Goal: Information Seeking & Learning: Learn about a topic

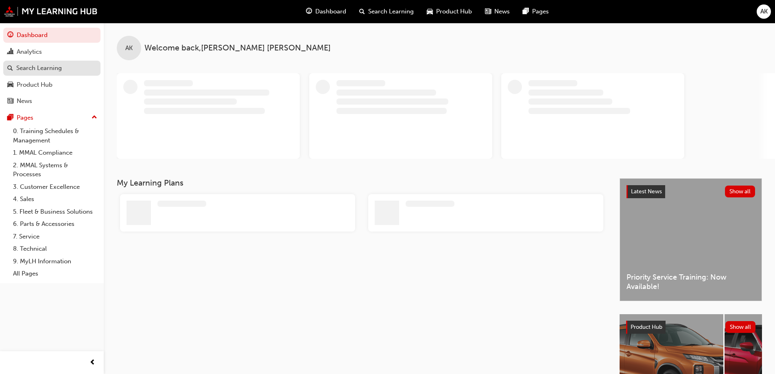
click at [61, 68] on div "Search Learning" at bounding box center [39, 68] width 46 height 9
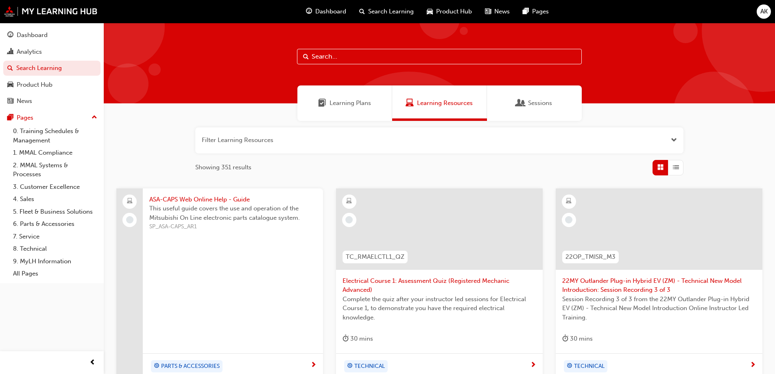
click at [311, 153] on div "Filter Learning Resources Showing 351 results" at bounding box center [439, 151] width 488 height 48
click at [312, 148] on button "button" at bounding box center [439, 140] width 488 height 26
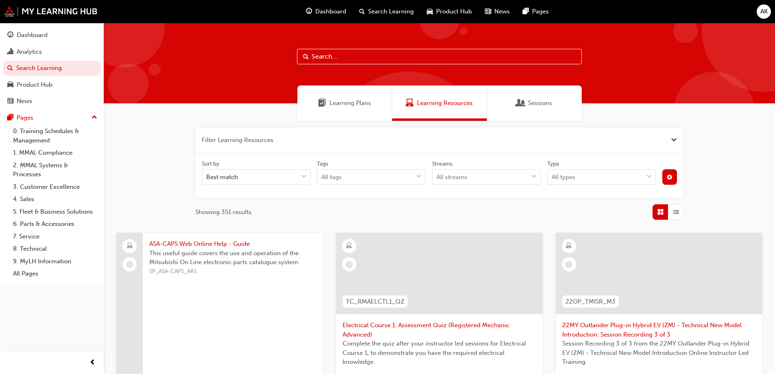
click at [400, 50] on input "text" at bounding box center [439, 56] width 285 height 15
paste input "SP_MNGSAPRCRDS_M1"
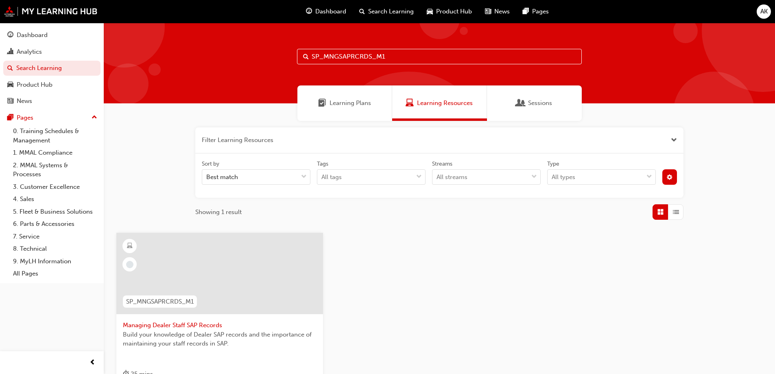
type input "SP_MNGSAPRCRDS_M1"
click at [230, 335] on span "Build your knowledge of Dealer SAP records and the importance of maintaining yo…" at bounding box center [220, 339] width 194 height 18
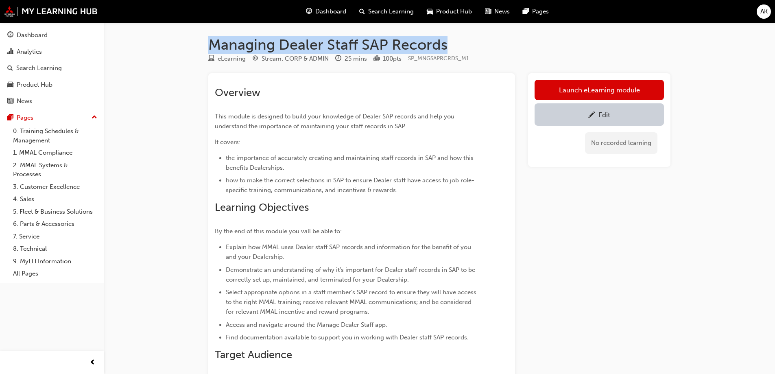
drag, startPoint x: 211, startPoint y: 44, endPoint x: 471, endPoint y: 30, distance: 260.1
click at [471, 30] on div "Managing Dealer Staff SAP Records eLearning Stream: CORP & ADMIN 25 mins 100 pt…" at bounding box center [439, 323] width 488 height 600
copy h1 "Managing Dealer Staff SAP Records"
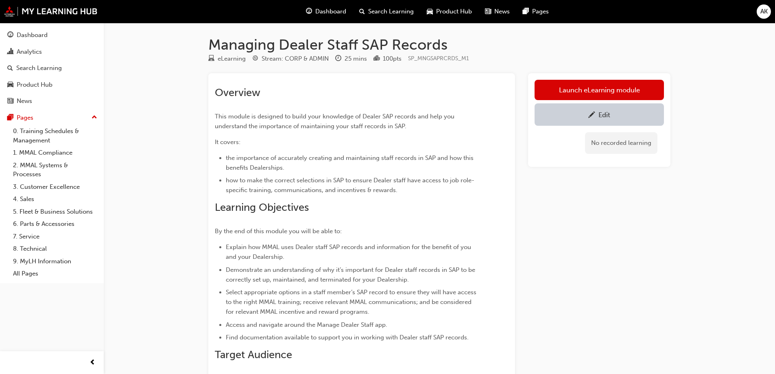
click at [674, 214] on div "Managing Dealer Staff SAP Records eLearning Stream: CORP & ADMIN 25 mins 100 pt…" at bounding box center [439, 329] width 488 height 587
click at [464, 59] on span "SP_MNGSAPRCRDS_M1" at bounding box center [438, 58] width 61 height 7
drag, startPoint x: 473, startPoint y: 59, endPoint x: 410, endPoint y: 61, distance: 62.7
click at [410, 61] on div "eLearning Stream: CORP & ADMIN 25 mins 100 pts SP_MNGSAPRCRDS_M1" at bounding box center [439, 60] width 462 height 13
copy span "SP_MNGSAPRCRDS_M1"
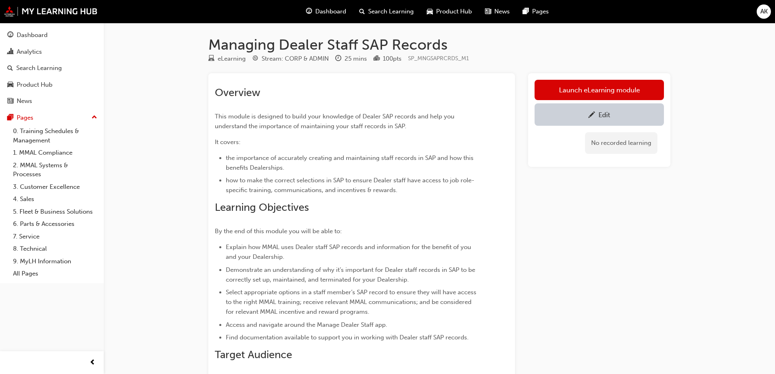
click at [629, 233] on div "Launch eLearning module Edit No recorded learning" at bounding box center [599, 334] width 142 height 523
